Goal: Task Accomplishment & Management: Complete application form

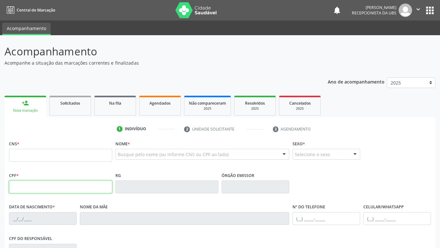
click at [74, 185] on input "text" at bounding box center [60, 187] width 103 height 13
paste input "030.970.664-54"
type input "030.970.664-54"
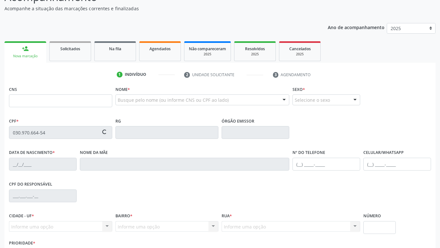
scroll to position [65, 0]
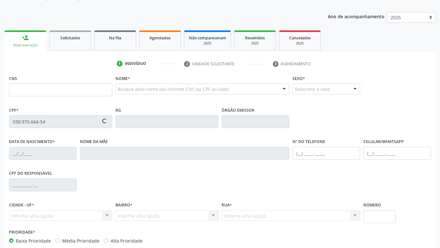
type input "[DATE]"
type input "[PERSON_NAME]"
type input "[PHONE_NUMBER]"
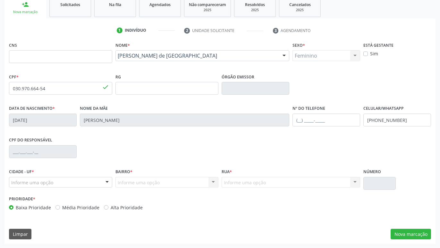
scroll to position [99, 0]
click at [422, 238] on button "Nova marcação" at bounding box center [410, 234] width 40 height 11
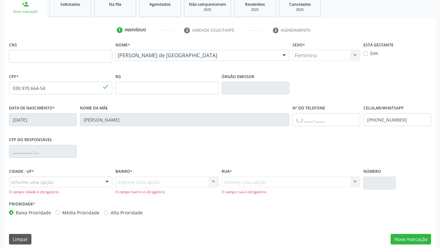
click at [78, 184] on div "Informe uma opção" at bounding box center [60, 182] width 103 height 11
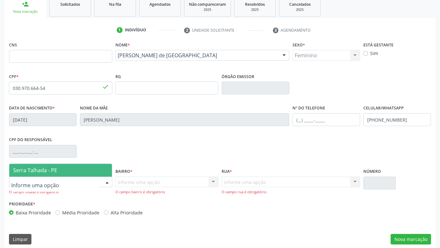
click at [48, 170] on span "Serra Talhada - PE" at bounding box center [35, 170] width 44 height 7
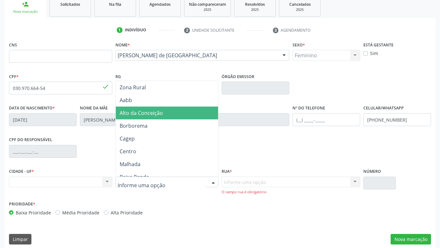
click at [157, 117] on span "Alto da Conceição" at bounding box center [167, 113] width 103 height 13
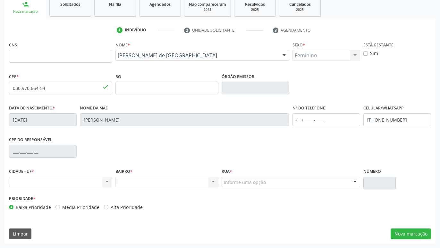
click at [287, 184] on div "Informe uma opção" at bounding box center [290, 182] width 138 height 11
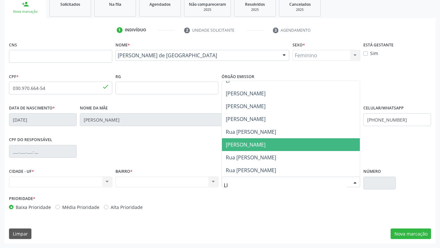
scroll to position [7, 0]
type input "LIN"
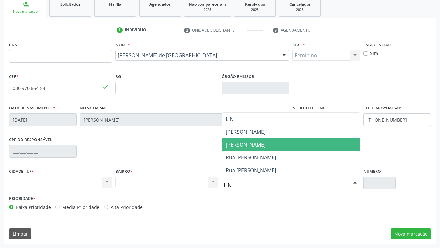
scroll to position [0, 0]
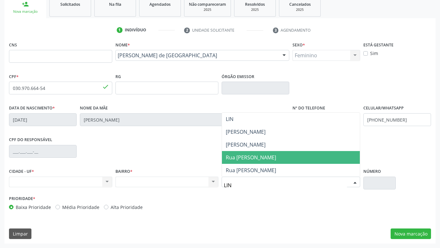
click at [291, 156] on span "Rua [PERSON_NAME]" at bounding box center [291, 157] width 138 height 13
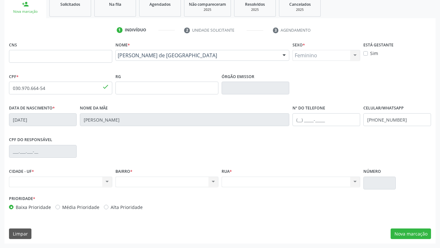
click at [330, 184] on div "Nenhum resultado encontrado para: " " Não há nenhuma opção para ser exibida." at bounding box center [290, 182] width 138 height 11
click at [415, 233] on button "Nova marcação" at bounding box center [410, 234] width 40 height 11
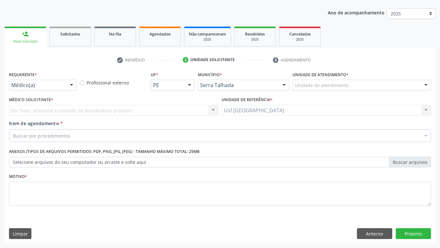
scroll to position [69, 0]
click at [70, 84] on div at bounding box center [72, 85] width 10 height 11
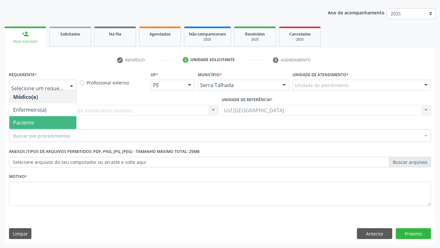
click at [56, 119] on span "Paciente" at bounding box center [42, 122] width 67 height 13
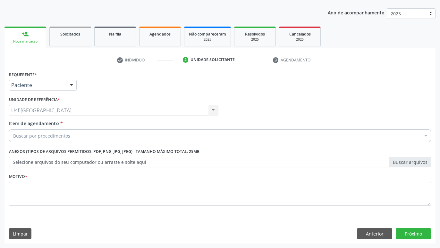
click at [82, 134] on div "Buscar por procedimentos" at bounding box center [220, 135] width 422 height 13
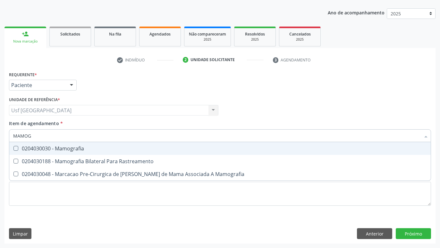
type input "MAMOGR"
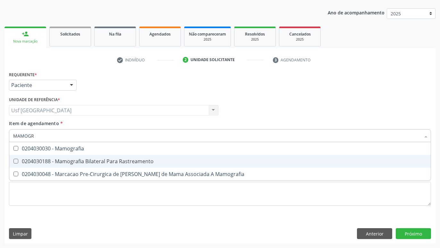
click at [41, 160] on div "0204030188 - Mamografia Bilateral Para Rastreamento" at bounding box center [219, 161] width 413 height 5
checkbox Rastreamento "true"
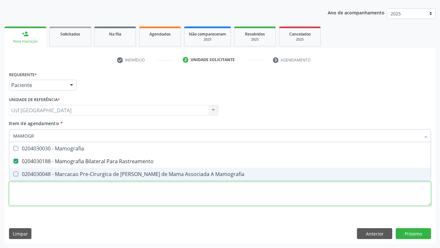
click at [48, 196] on textarea at bounding box center [220, 194] width 422 height 24
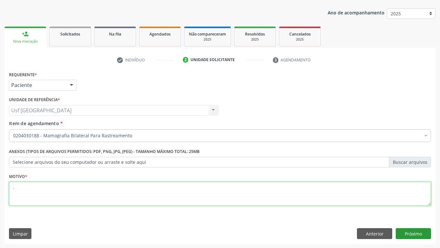
type textarea "."
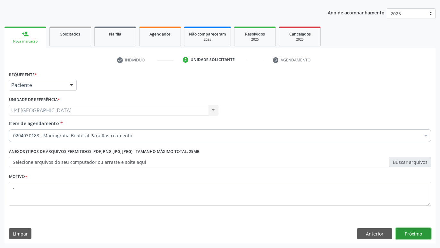
click at [411, 234] on button "Próximo" at bounding box center [413, 234] width 35 height 11
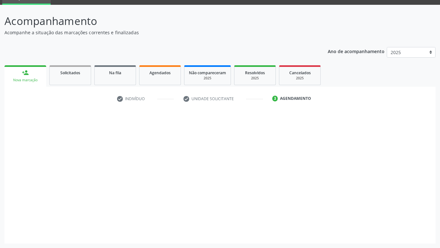
scroll to position [30, 0]
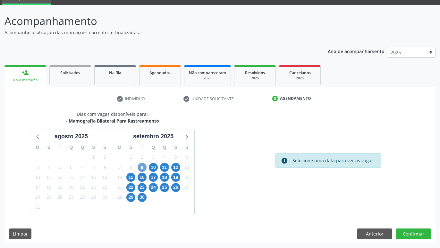
click at [143, 169] on span "9" at bounding box center [142, 167] width 9 height 9
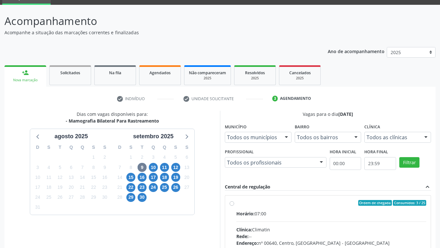
click at [236, 203] on label "Ordem de chegada Consumidos: 3 / 25 Horário: 07:00 Clínica: Climatin Rede: -- E…" at bounding box center [331, 249] width 190 height 98
click at [232, 203] on input "Ordem de chegada Consumidos: 3 / 25 Horário: 07:00 Clínica: Climatin Rede: -- E…" at bounding box center [232, 203] width 4 height 6
radio input "true"
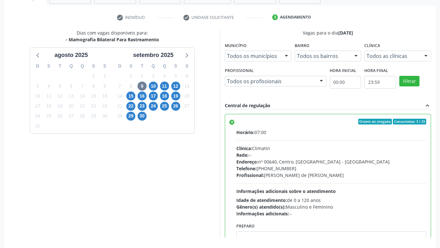
scroll to position [135, 0]
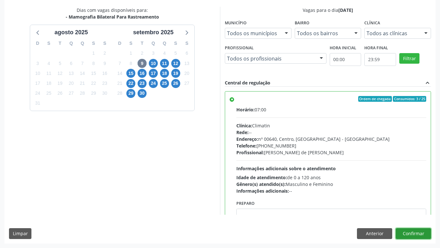
click at [423, 235] on button "Confirmar" at bounding box center [413, 234] width 35 height 11
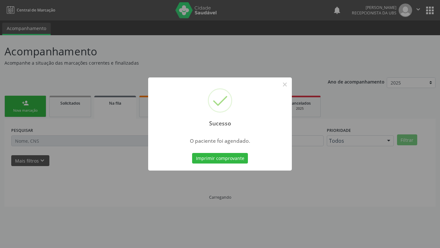
scroll to position [0, 0]
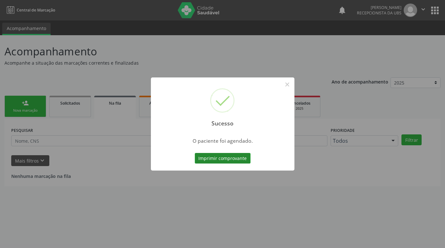
click at [233, 163] on button "Imprimir comprovante" at bounding box center [223, 158] width 56 height 11
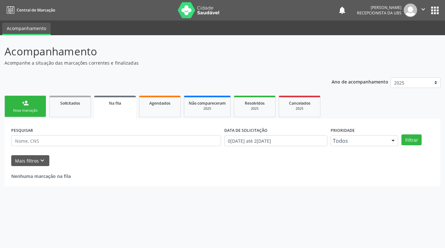
click at [34, 107] on link "person_add Nova marcação" at bounding box center [25, 106] width 42 height 21
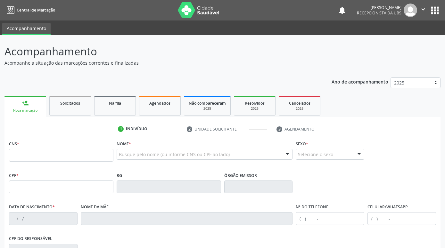
click at [24, 100] on div "person_add" at bounding box center [25, 103] width 7 height 7
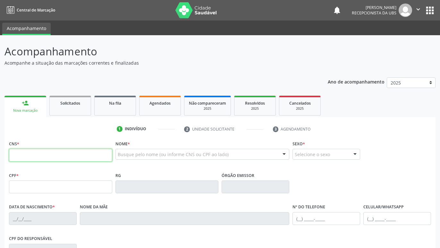
click at [55, 155] on input "text" at bounding box center [60, 155] width 103 height 13
click at [79, 153] on input "text" at bounding box center [60, 155] width 103 height 13
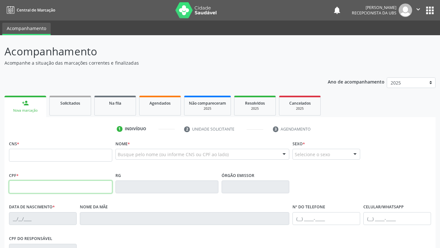
click at [29, 189] on input "text" at bounding box center [60, 187] width 103 height 13
type input "656.652.954-34"
type input "706 0008 8487 0743"
type input "2[DATE]"
type input "[PERSON_NAME]"
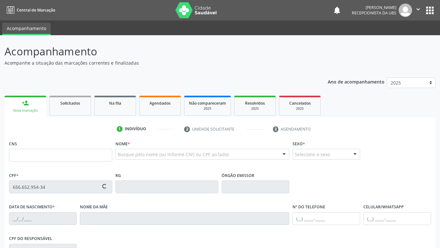
type input "[PHONE_NUMBER]"
type input "567"
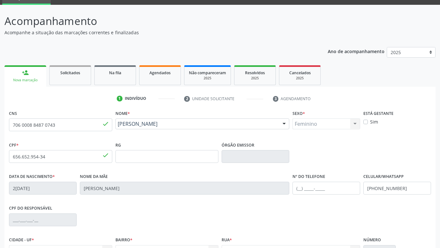
scroll to position [98, 0]
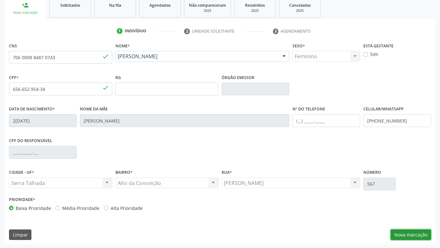
click at [422, 234] on button "Nova marcação" at bounding box center [410, 235] width 40 height 11
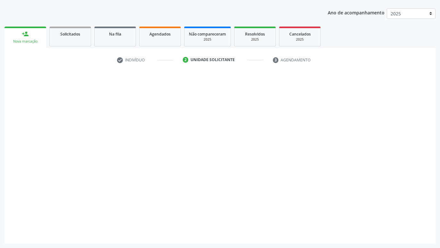
scroll to position [69, 0]
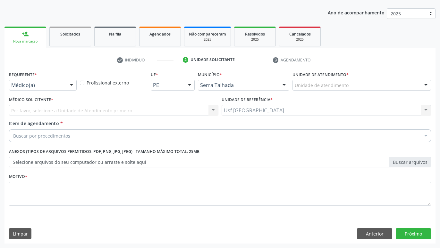
click at [70, 88] on div at bounding box center [72, 85] width 10 height 11
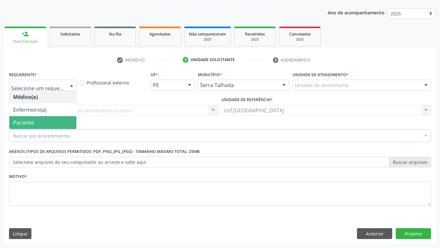
click at [57, 120] on span "Paciente" at bounding box center [42, 122] width 67 height 13
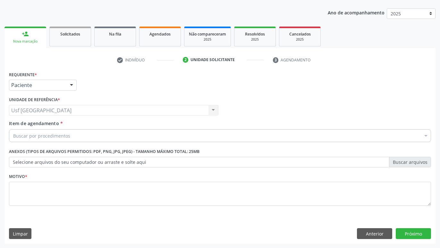
click at [59, 130] on div "Buscar por procedimentos" at bounding box center [220, 135] width 422 height 13
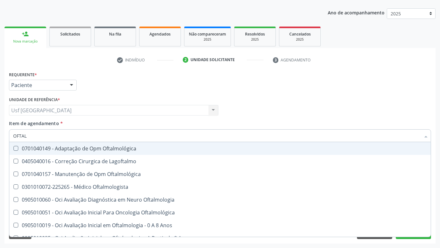
type input "OFTALM"
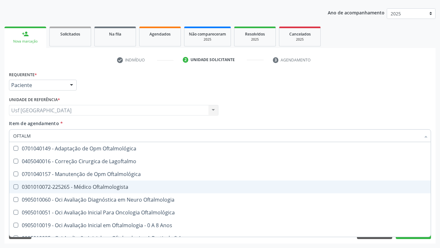
click at [118, 188] on div "0301010072-225265 - Médico Oftalmologista" at bounding box center [219, 187] width 413 height 5
checkbox Oftalmologista "true"
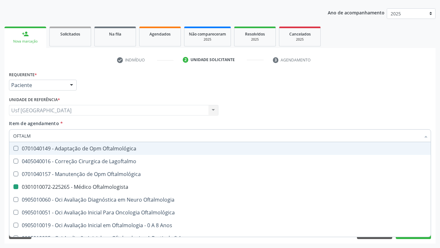
click at [293, 111] on div "Médico Solicitante Por favor, selecione a Unidade de Atendimento primeiro Nenhu…" at bounding box center [219, 107] width 425 height 25
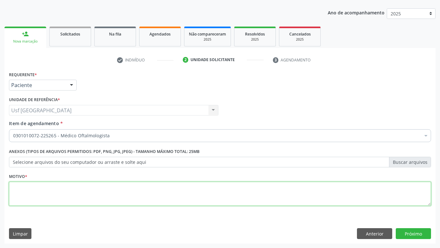
click at [194, 200] on textarea at bounding box center [220, 194] width 422 height 24
type textarea "."
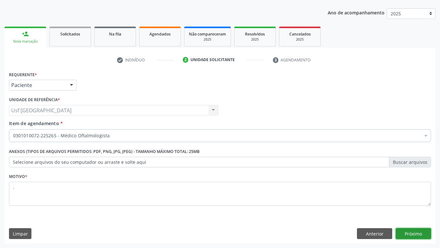
drag, startPoint x: 423, startPoint y: 232, endPoint x: 419, endPoint y: 231, distance: 3.9
click at [422, 232] on button "Próximo" at bounding box center [413, 234] width 35 height 11
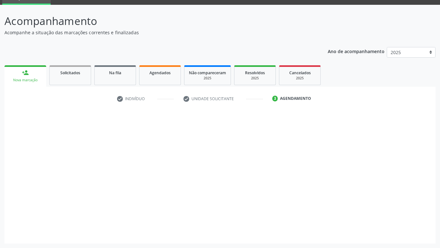
scroll to position [30, 0]
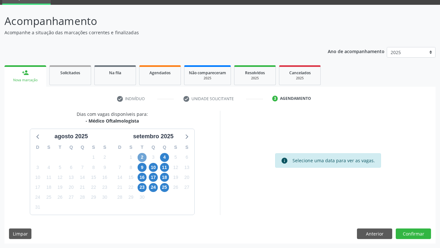
click at [145, 155] on span "2" at bounding box center [142, 157] width 9 height 9
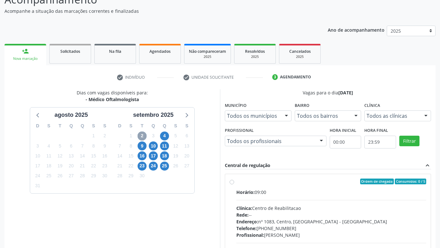
scroll to position [63, 0]
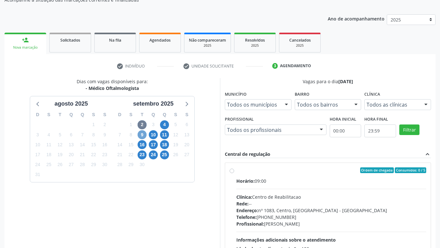
click at [142, 136] on span "9" at bounding box center [142, 134] width 9 height 9
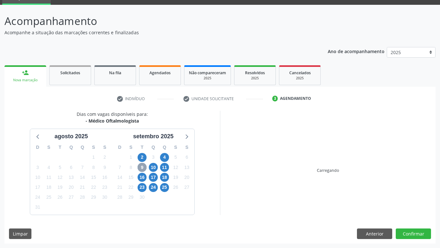
scroll to position [30, 0]
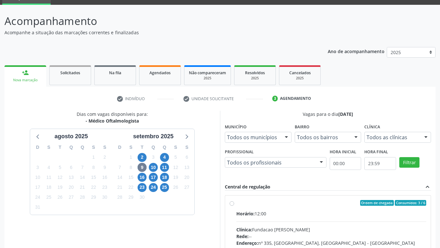
click at [236, 203] on label "Ordem de chegada Consumidos: 3 / 6 Horário: 12:00 Clínica: Fundacao [PERSON_NAM…" at bounding box center [331, 249] width 190 height 98
click at [232, 203] on input "Ordem de chegada Consumidos: 3 / 6 Horário: 12:00 Clínica: Fundacao [PERSON_NAM…" at bounding box center [232, 203] width 4 height 6
radio input "true"
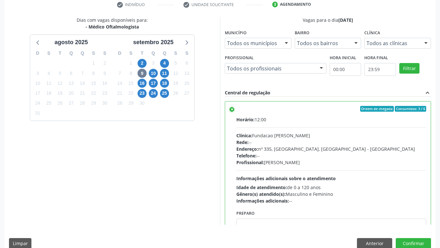
scroll to position [135, 0]
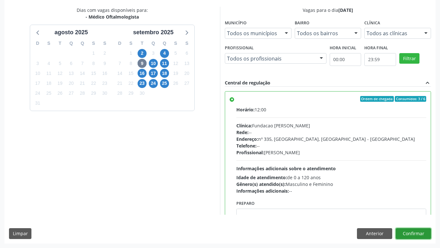
click at [412, 232] on button "Confirmar" at bounding box center [413, 234] width 35 height 11
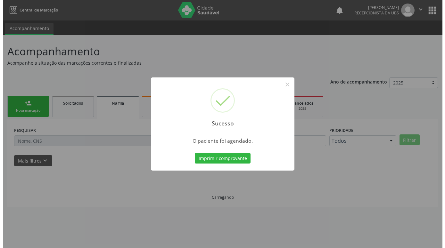
scroll to position [0, 0]
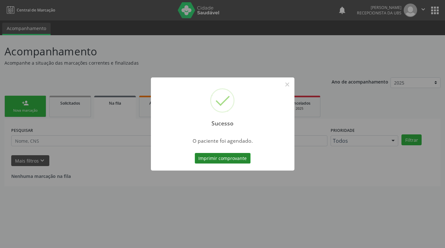
click at [216, 158] on button "Imprimir comprovante" at bounding box center [223, 158] width 56 height 11
